Goal: Task Accomplishment & Management: Complete application form

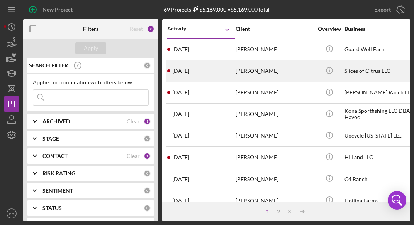
click at [248, 72] on div "[PERSON_NAME]" at bounding box center [273, 71] width 77 height 20
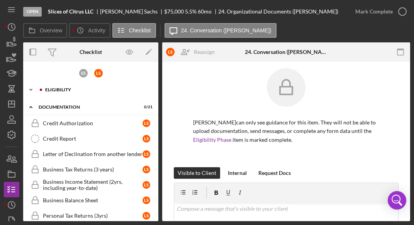
click at [104, 93] on div "Icon/Expander Eligibility 4 / 8" at bounding box center [90, 89] width 135 height 15
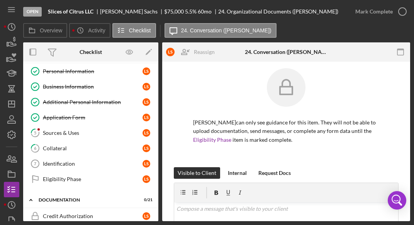
scroll to position [35, 0]
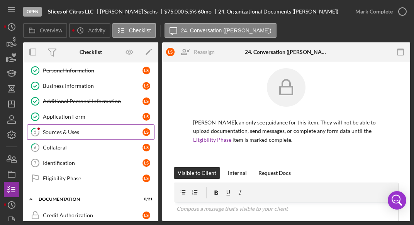
click at [86, 134] on link "5 Sources & Uses L S" at bounding box center [90, 132] width 127 height 15
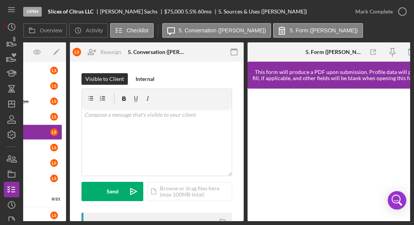
scroll to position [0, 94]
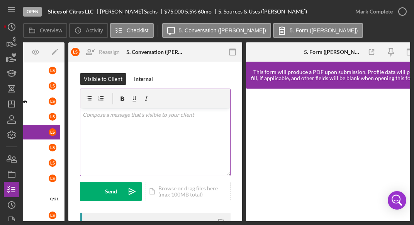
click at [202, 123] on div "v Color teal Color pink Remove color Add row above Add row below Add column bef…" at bounding box center [155, 142] width 150 height 68
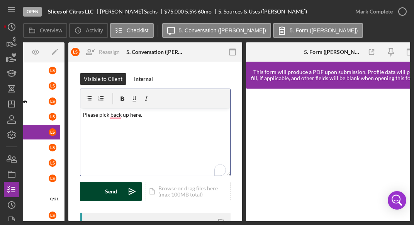
click at [107, 197] on div "Send" at bounding box center [111, 191] width 12 height 19
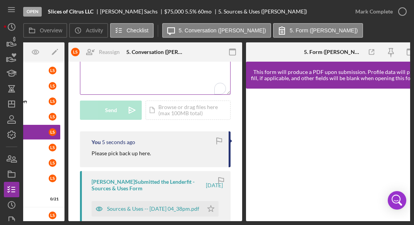
scroll to position [82, 0]
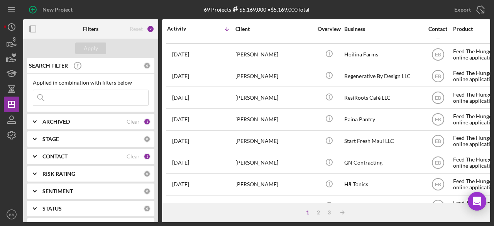
scroll to position [147, 0]
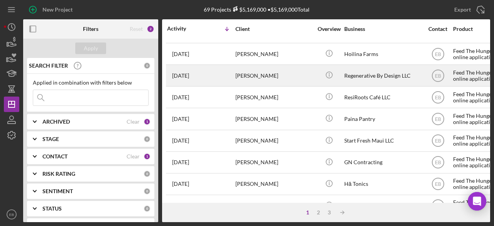
click at [401, 71] on div "Regenerative By Design LLC" at bounding box center [382, 75] width 77 height 20
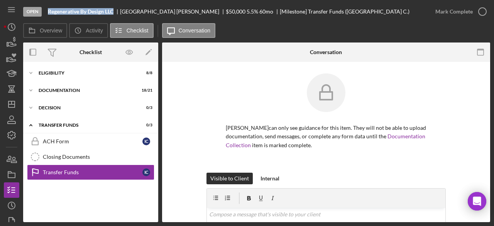
drag, startPoint x: 113, startPoint y: 12, endPoint x: 48, endPoint y: 13, distance: 65.6
click at [48, 13] on b "Regenerative By Design LLC" at bounding box center [81, 11] width 66 height 6
copy b "Regenerative By Design LLC"
click at [10, 10] on icon "Icon/Menu" at bounding box center [11, 9] width 17 height 17
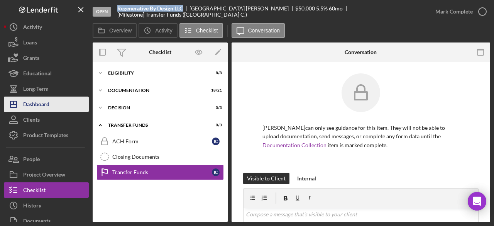
click at [50, 104] on button "Icon/Dashboard Dashboard" at bounding box center [46, 103] width 85 height 15
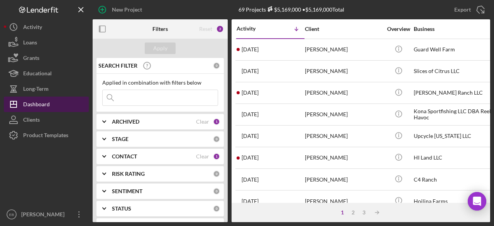
click at [32, 105] on div "Dashboard" at bounding box center [36, 104] width 27 height 17
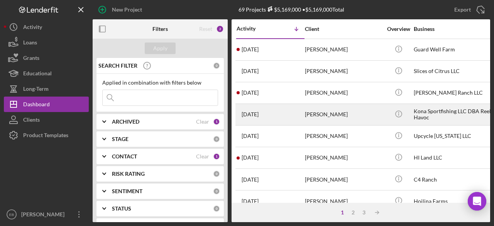
click at [293, 116] on div "2 weeks ago Dustin Slagill" at bounding box center [271, 114] width 68 height 20
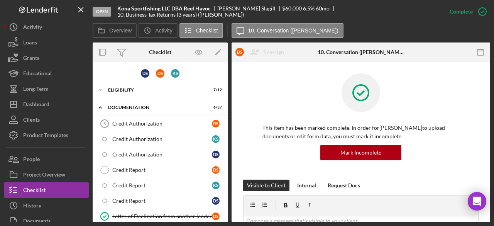
scroll to position [87, 0]
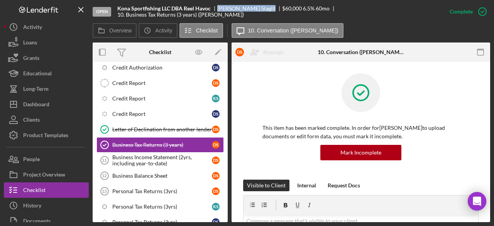
drag, startPoint x: 249, startPoint y: 12, endPoint x: 217, endPoint y: 12, distance: 31.6
click at [217, 12] on div "Dustin Slagill" at bounding box center [249, 8] width 65 height 6
copy div "Dustin Slagill"
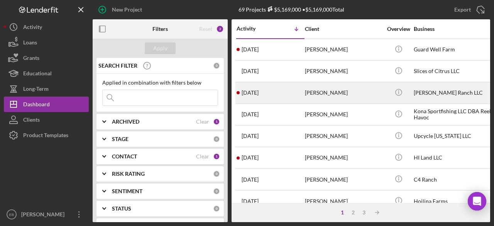
click at [336, 93] on div "[PERSON_NAME]" at bounding box center [343, 93] width 77 height 20
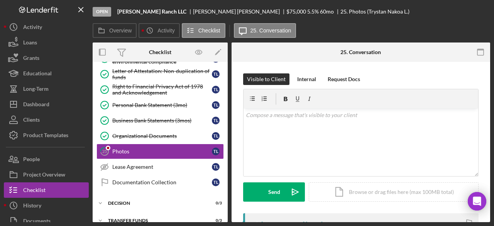
scroll to position [237, 0]
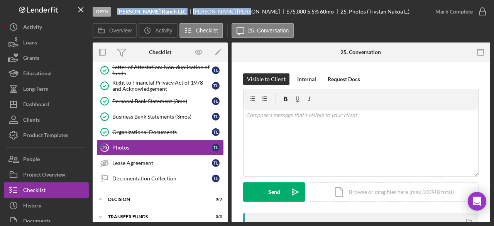
drag, startPoint x: 234, startPoint y: 12, endPoint x: 115, endPoint y: 13, distance: 119.2
click at [115, 13] on div "Open Lyman Ohana Ranch LLC Trystan Nakoa Lyman $75,000 $75,000 5.5 % 60 mo 25. …" at bounding box center [260, 11] width 335 height 23
copy div "Lyman Ohana Ranch LLC Trystan Nakoa Lyman"
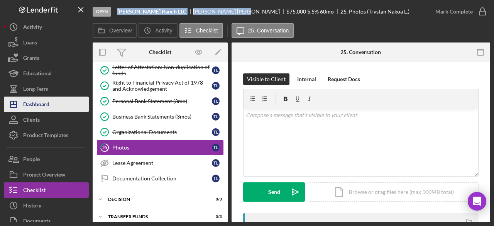
click at [46, 106] on div "Dashboard" at bounding box center [36, 104] width 26 height 17
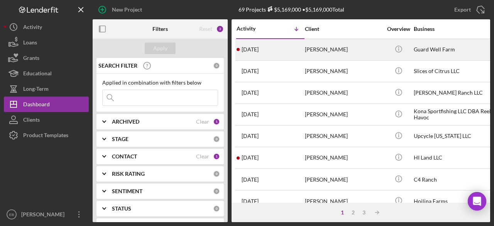
click at [335, 56] on div "[PERSON_NAME]" at bounding box center [343, 49] width 77 height 20
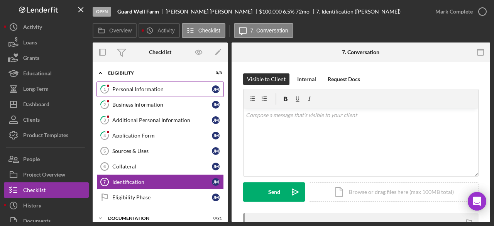
click at [168, 91] on div "Personal Information" at bounding box center [162, 89] width 100 height 6
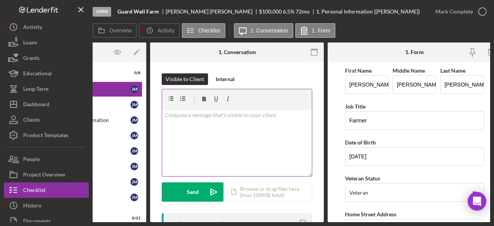
scroll to position [0, 93]
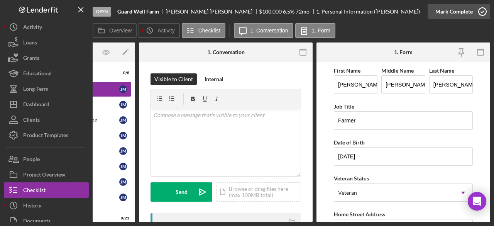
click at [482, 8] on circle "button" at bounding box center [482, 12] width 8 height 8
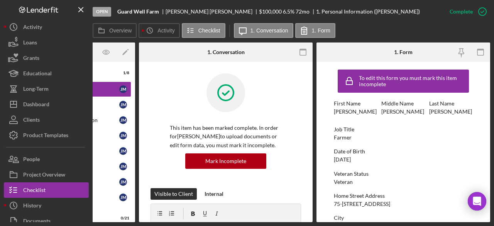
scroll to position [0, 0]
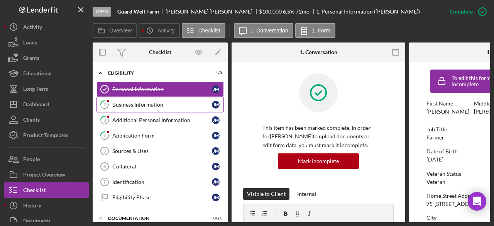
click at [171, 106] on div "Business Information" at bounding box center [162, 104] width 100 height 6
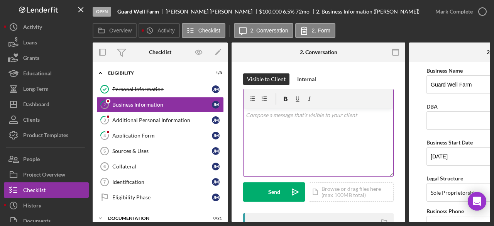
scroll to position [0, 93]
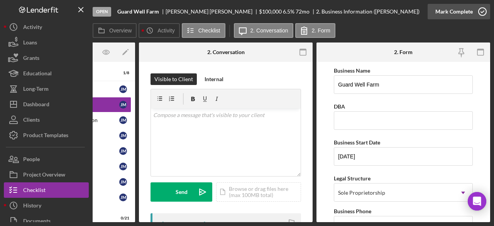
click at [481, 14] on icon "button" at bounding box center [482, 11] width 19 height 19
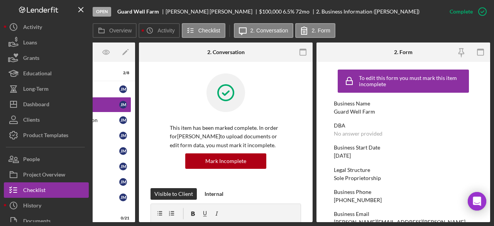
scroll to position [0, 0]
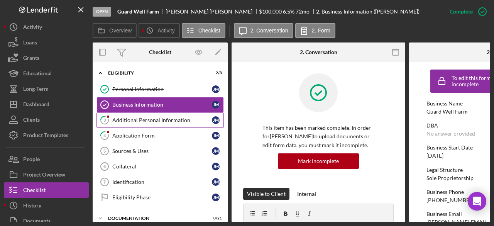
click at [164, 122] on div "Additional Personal Information" at bounding box center [162, 120] width 100 height 6
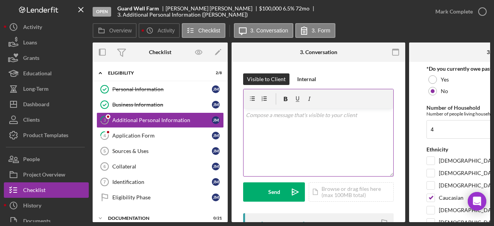
scroll to position [0, 93]
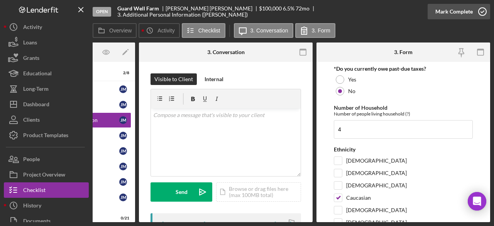
click at [483, 8] on circle "button" at bounding box center [482, 12] width 8 height 8
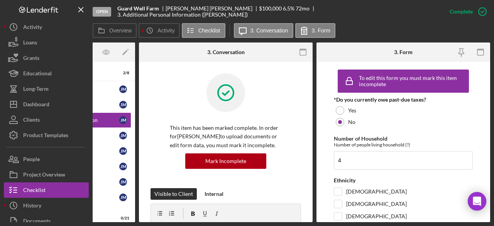
scroll to position [0, 0]
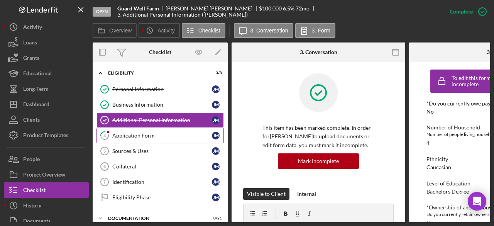
click at [156, 137] on div "Application Form" at bounding box center [162, 135] width 100 height 6
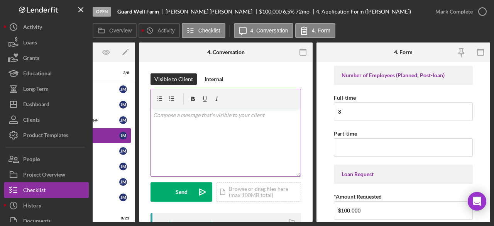
scroll to position [0, 92]
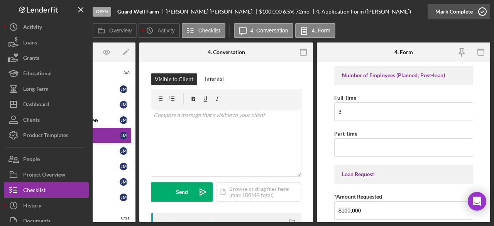
click at [478, 11] on icon "button" at bounding box center [482, 11] width 19 height 19
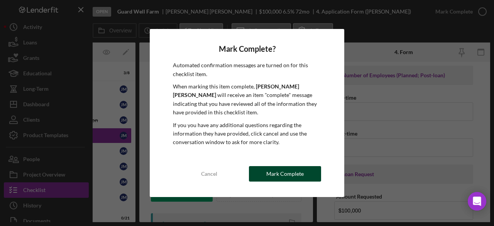
click at [279, 171] on div "Mark Complete" at bounding box center [284, 173] width 37 height 15
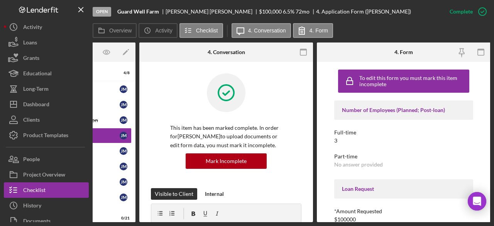
scroll to position [0, 0]
